Goal: Find specific page/section: Find specific page/section

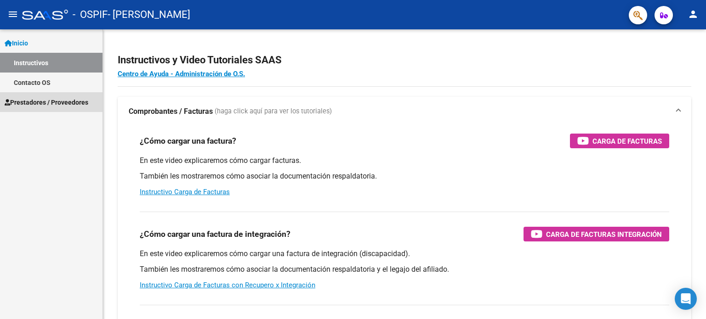
click at [44, 104] on span "Prestadores / Proveedores" at bounding box center [47, 102] width 84 height 10
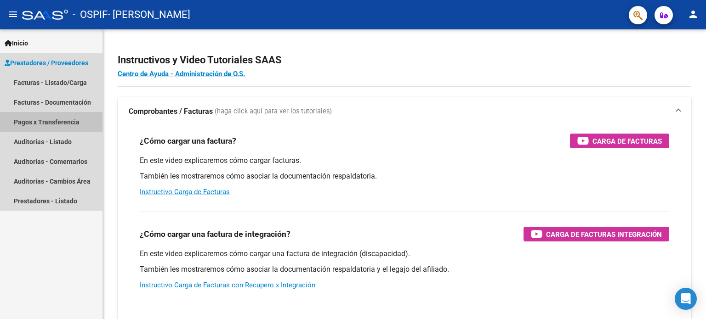
click at [53, 119] on link "Pagos x Transferencia" at bounding box center [51, 122] width 103 height 20
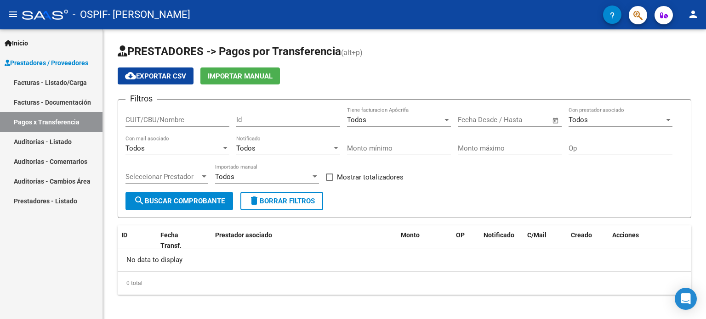
click at [62, 104] on link "Facturas - Documentación" at bounding box center [51, 102] width 103 height 20
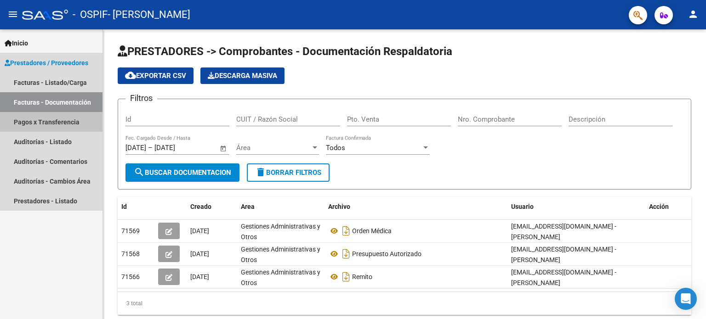
click at [34, 129] on link "Pagos x Transferencia" at bounding box center [51, 122] width 103 height 20
